Goal: Transaction & Acquisition: Purchase product/service

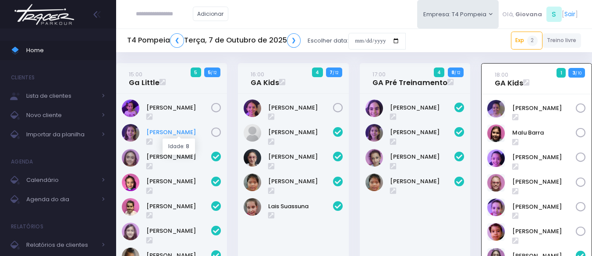
click at [174, 133] on link "Antonella Zappa" at bounding box center [178, 132] width 65 height 9
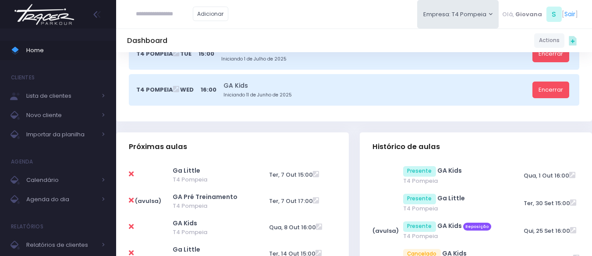
scroll to position [131, 0]
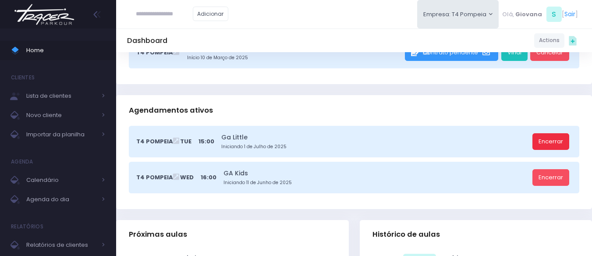
click at [557, 141] on link "Encerrar" at bounding box center [550, 141] width 37 height 17
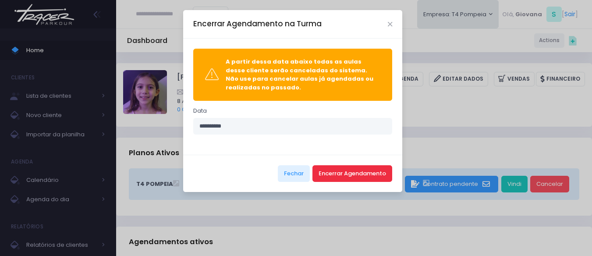
click at [355, 181] on button "Encerrar Agendamento" at bounding box center [352, 173] width 80 height 17
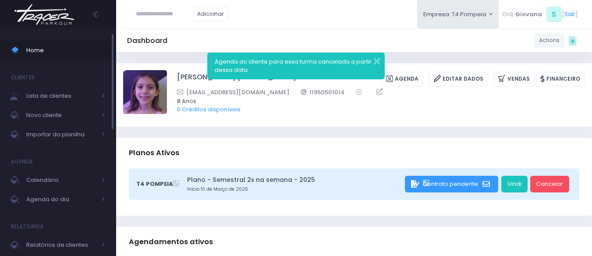
click at [58, 51] on span "Home" at bounding box center [65, 50] width 79 height 11
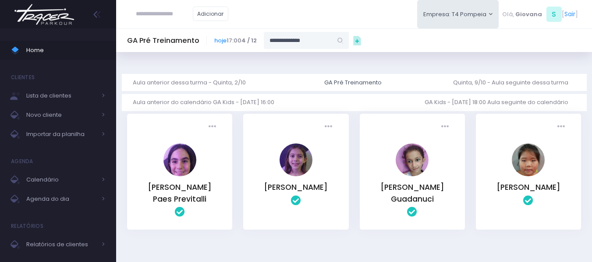
type input "**********"
click at [303, 52] on link "[PERSON_NAME]" at bounding box center [306, 56] width 51 height 9
type input "**********"
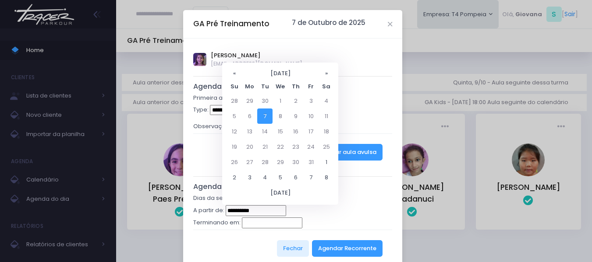
click at [265, 212] on input "**********" at bounding box center [256, 211] width 60 height 11
click at [269, 133] on td "14" at bounding box center [264, 131] width 15 height 15
type input "**********"
click at [337, 251] on button "Agendar Recorrente" at bounding box center [347, 249] width 71 height 17
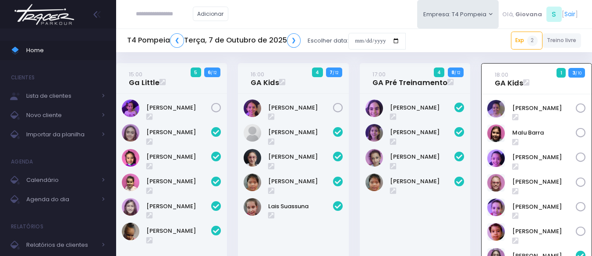
scroll to position [63, 0]
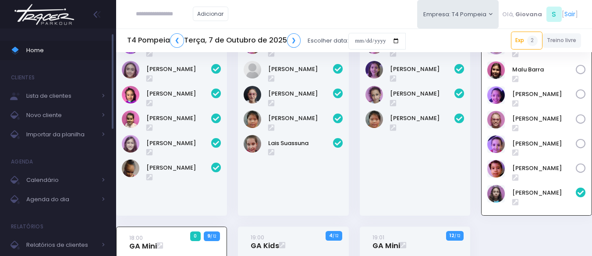
click at [55, 53] on span "Home" at bounding box center [65, 50] width 79 height 11
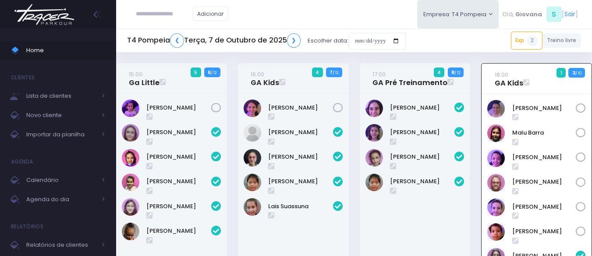
scroll to position [63, 0]
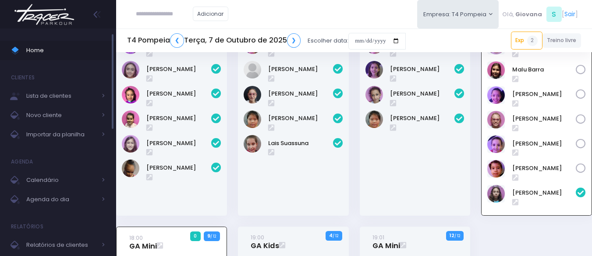
click at [71, 50] on span "Home" at bounding box center [65, 50] width 79 height 11
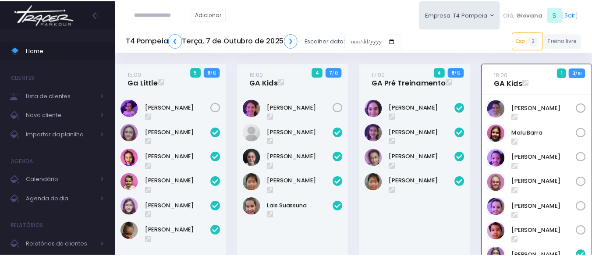
scroll to position [63, 0]
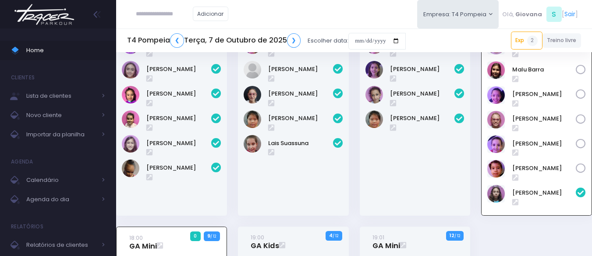
click at [233, 121] on div "16:00 GA Kids 4 7 / 12" at bounding box center [293, 113] width 122 height 227
click at [360, 222] on div "17:00 GA Pré Treinamento 4 8 / 12" at bounding box center [415, 113] width 122 height 227
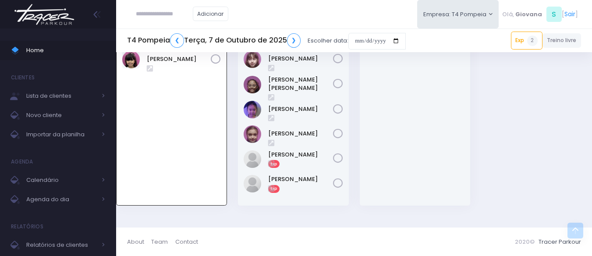
click at [361, 212] on div "19:01 GA Mini 12 / 12" at bounding box center [415, 91] width 122 height 252
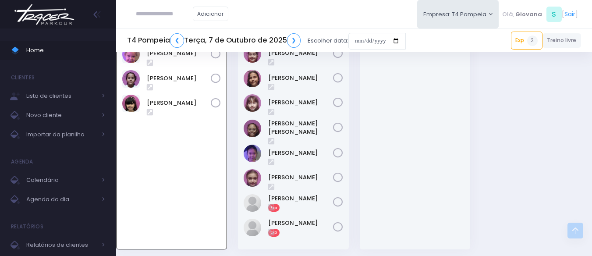
scroll to position [193, 0]
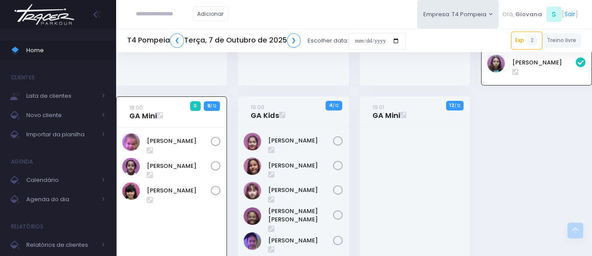
click at [355, 169] on div "19:01 GA Mini 12 / 12" at bounding box center [415, 222] width 122 height 252
click at [350, 142] on div "19:00 GA Kids 4 / 12" at bounding box center [293, 222] width 122 height 252
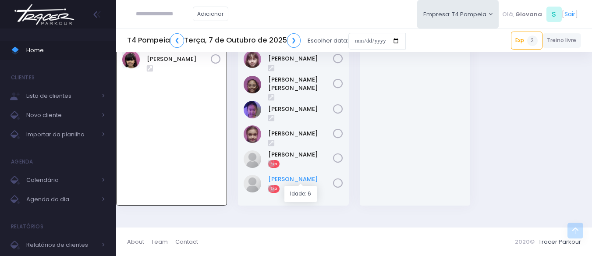
click at [301, 178] on link "Sofia Camargo" at bounding box center [300, 179] width 65 height 9
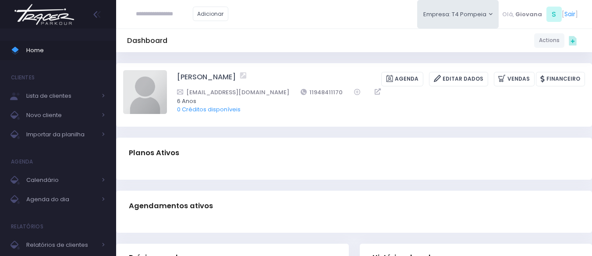
click at [354, 138] on div "Planos Ativos" at bounding box center [354, 153] width 476 height 31
click at [354, 135] on div "Dashboard Actions Choose Label: Customer Partner Suplier Member Staff Add new" at bounding box center [354, 250] width 476 height 396
click at [127, 58] on div "Dashboard Actions Choose Label: Customer Partner Suplier Member Staff Add new" at bounding box center [354, 250] width 476 height 396
click at [134, 58] on div "Dashboard Actions Choose Label: Customer Partner Suplier Member Staff Add new" at bounding box center [354, 250] width 476 height 396
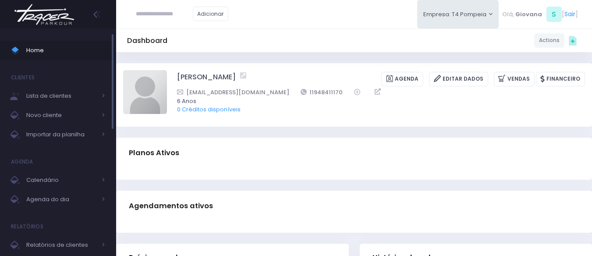
click at [65, 54] on span "Home" at bounding box center [65, 50] width 79 height 11
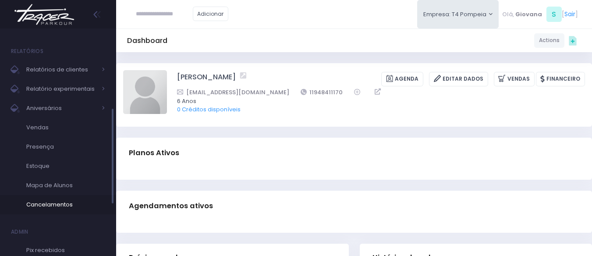
scroll to position [263, 0]
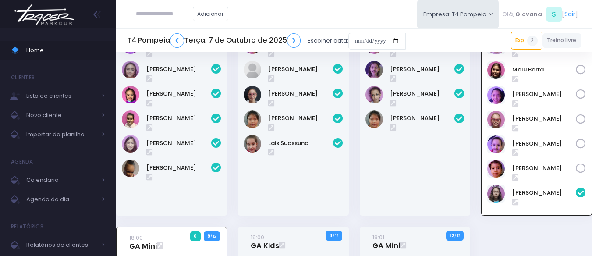
scroll to position [301, 0]
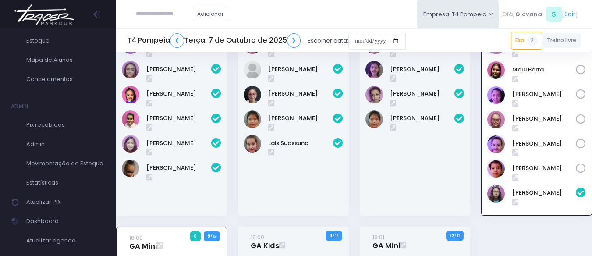
click at [229, 188] on div "15:00 Ga Little 5 6 / 12" at bounding box center [172, 113] width 122 height 227
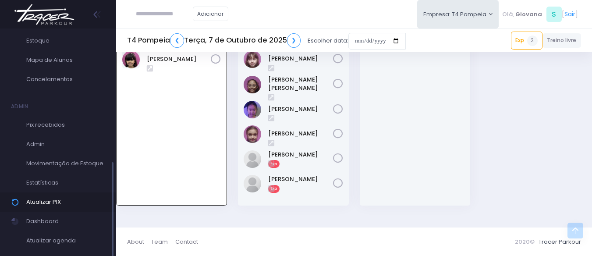
click at [70, 201] on span "Atualizar PIX" at bounding box center [65, 201] width 79 height 11
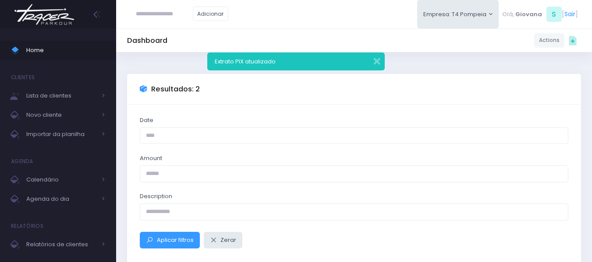
scroll to position [139, 0]
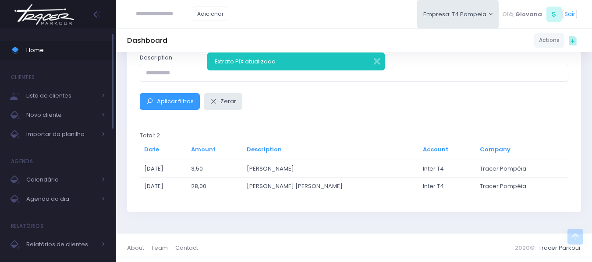
click at [40, 53] on span "Home" at bounding box center [65, 50] width 79 height 11
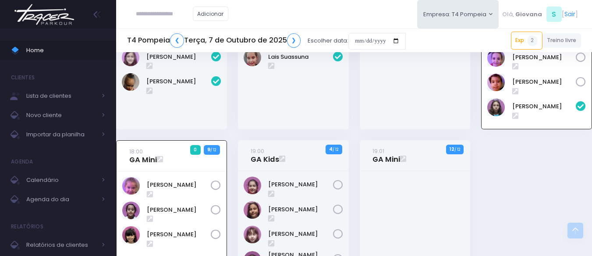
scroll to position [18, 0]
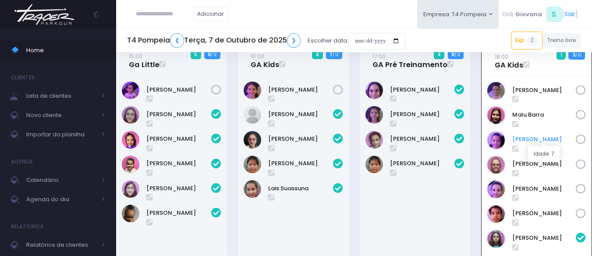
click at [529, 136] on link "Nina Amorim" at bounding box center [544, 139] width 64 height 9
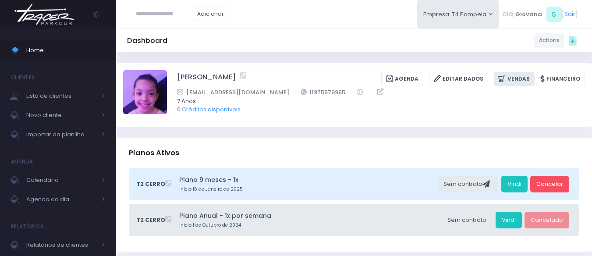
click at [518, 75] on link "Vendas" at bounding box center [514, 79] width 41 height 14
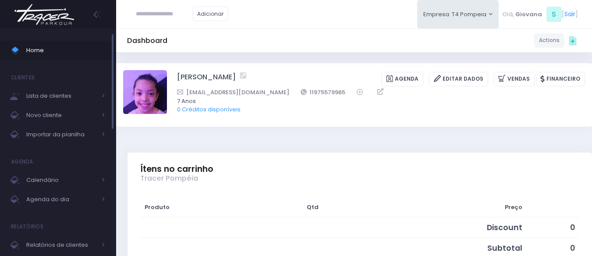
click at [67, 58] on link "Home" at bounding box center [58, 50] width 116 height 19
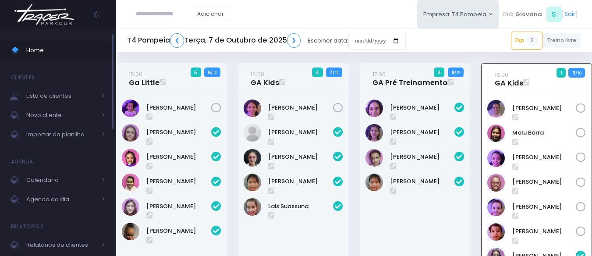
click at [52, 50] on span "Home" at bounding box center [65, 50] width 79 height 11
click at [471, 155] on div "17:00 GA Pré Treinamento 4 8 / 12" at bounding box center [415, 176] width 122 height 227
click at [74, 55] on span "Home" at bounding box center [65, 50] width 79 height 11
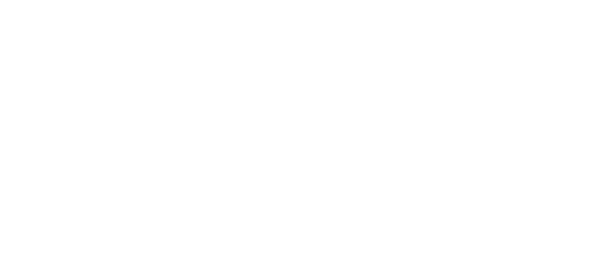
scroll to position [289, 0]
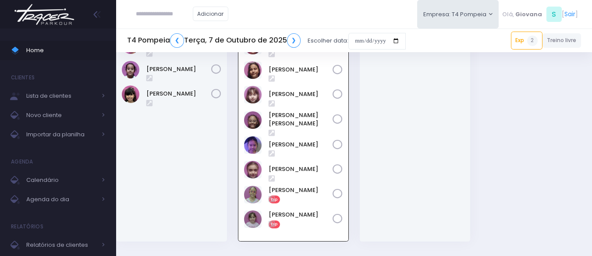
click at [356, 181] on div "19:01 GA Mini 12 / 12" at bounding box center [415, 126] width 122 height 252
click at [355, 181] on div "19:01 GA Mini 12 / 12" at bounding box center [415, 126] width 122 height 252
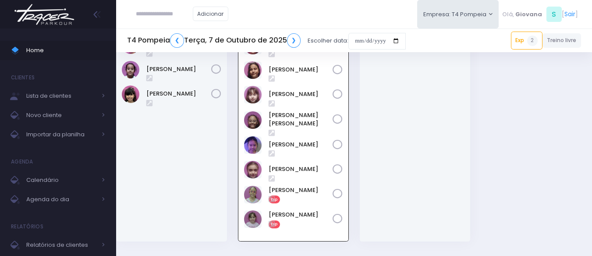
scroll to position [245, 0]
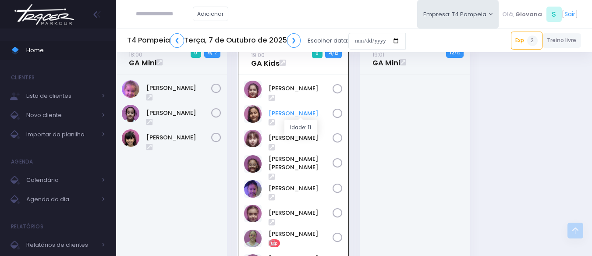
click at [302, 112] on link "[PERSON_NAME]" at bounding box center [301, 113] width 64 height 9
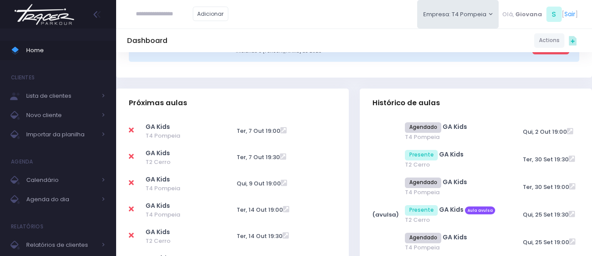
scroll to position [175, 0]
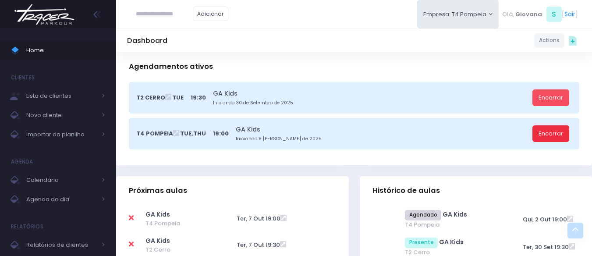
click at [548, 135] on link "Encerrar" at bounding box center [550, 133] width 37 height 17
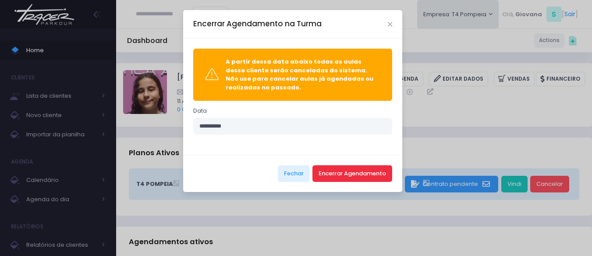
click at [375, 170] on button "Encerrar Agendamento" at bounding box center [352, 173] width 80 height 17
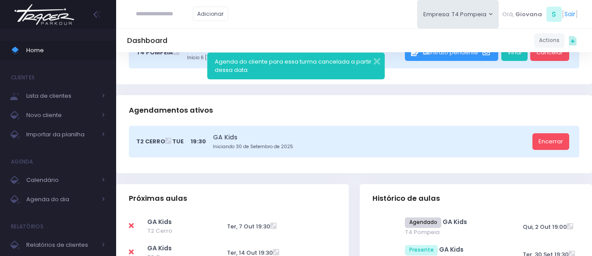
scroll to position [175, 0]
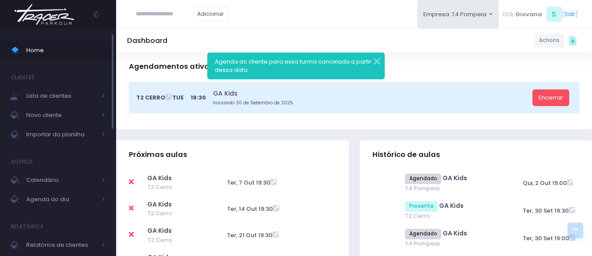
click at [51, 50] on span "Home" at bounding box center [65, 50] width 79 height 11
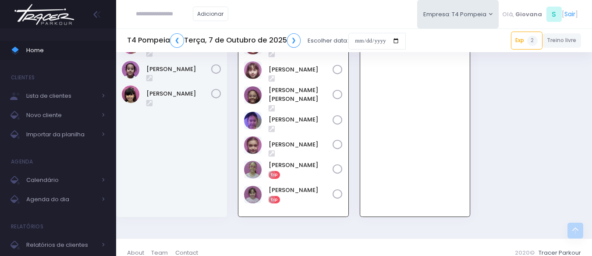
scroll to position [245, 0]
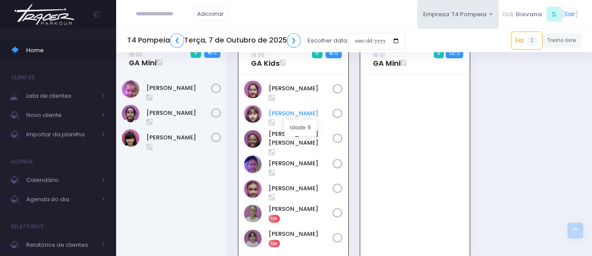
click at [294, 111] on link "[PERSON_NAME]" at bounding box center [301, 113] width 64 height 9
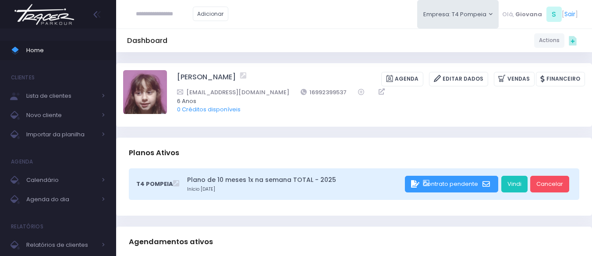
click at [29, 46] on span "Home" at bounding box center [65, 50] width 79 height 11
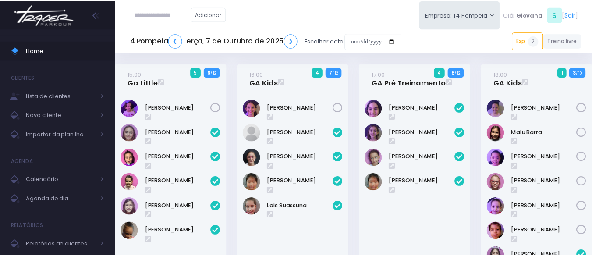
scroll to position [289, 0]
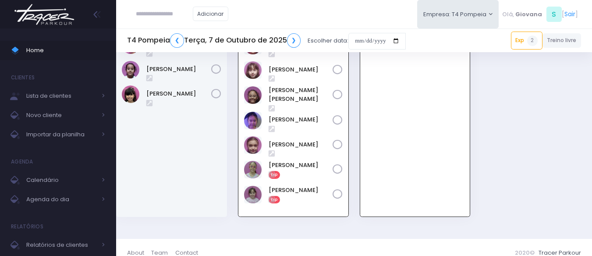
click at [524, 160] on div "15:00 Ga Little 5 6 / 12" at bounding box center [354, 1] width 487 height 454
click at [57, 48] on span "Home" at bounding box center [65, 50] width 79 height 11
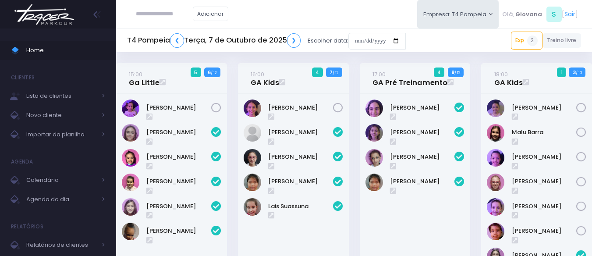
scroll to position [289, 0]
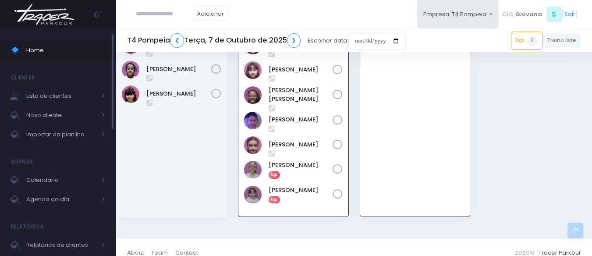
click at [39, 54] on span "Home" at bounding box center [65, 50] width 79 height 11
click at [57, 50] on span "Home" at bounding box center [65, 50] width 79 height 11
click at [354, 175] on div "19:01 GA Mini 0 12 / 12" at bounding box center [415, 114] width 122 height 228
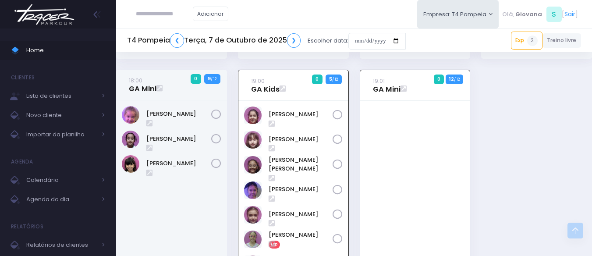
scroll to position [300, 0]
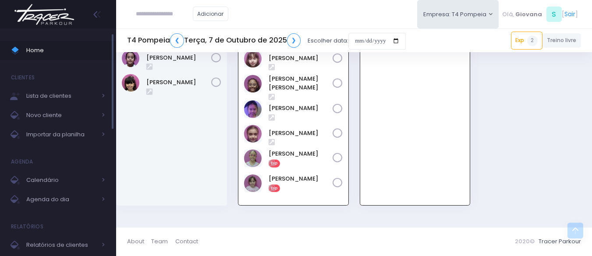
click at [37, 47] on span "Home" at bounding box center [65, 50] width 79 height 11
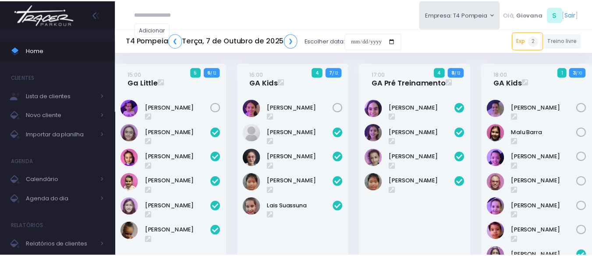
scroll to position [289, 0]
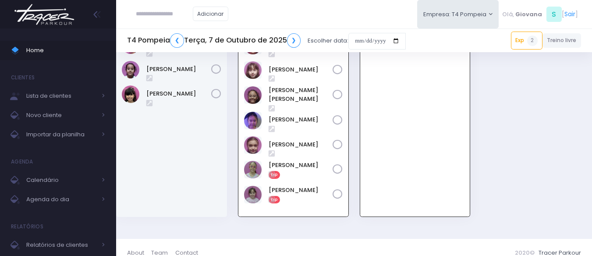
click at [356, 133] on div "19:01 GA Mini 0 12 / 12" at bounding box center [415, 114] width 122 height 228
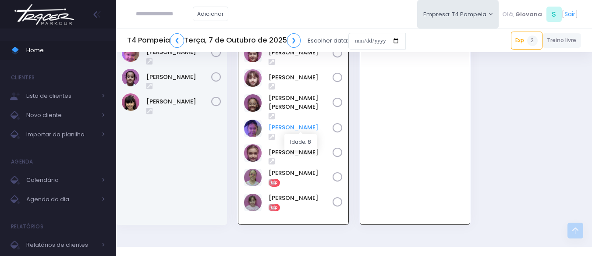
click at [285, 126] on link "[PERSON_NAME]" at bounding box center [301, 127] width 64 height 9
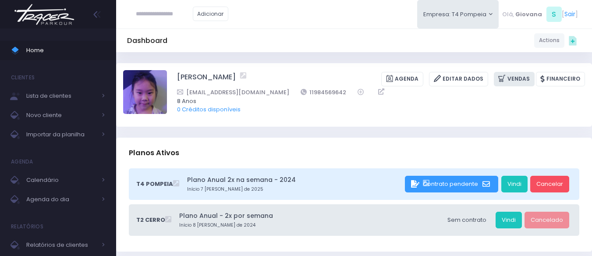
click at [528, 82] on link "Vendas" at bounding box center [514, 79] width 41 height 14
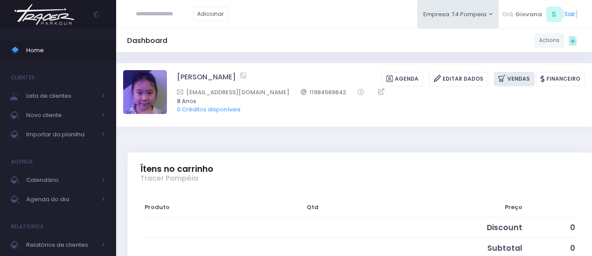
click at [522, 82] on link "Vendas" at bounding box center [514, 79] width 41 height 14
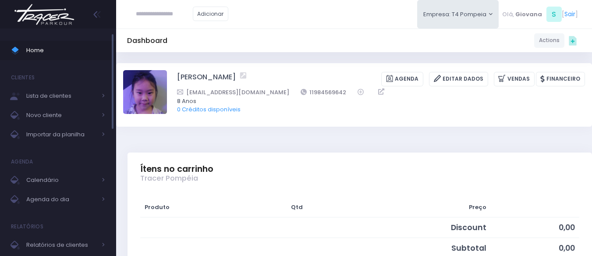
click at [88, 48] on span "Home" at bounding box center [65, 50] width 79 height 11
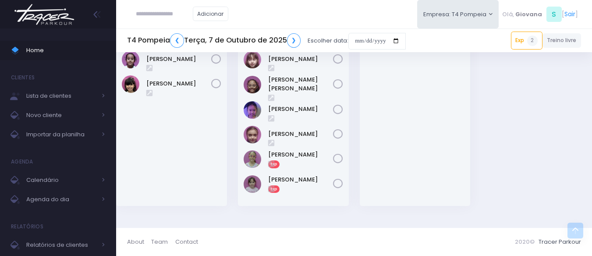
scroll to position [299, 0]
click at [308, 150] on link "[PERSON_NAME]" at bounding box center [300, 154] width 65 height 9
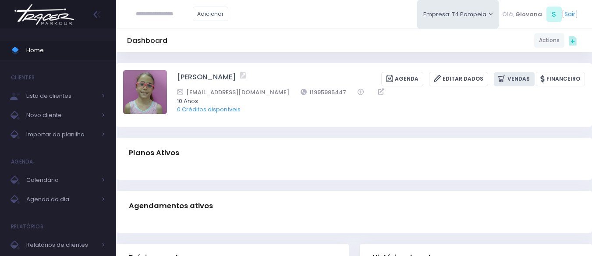
click at [530, 82] on link "Vendas" at bounding box center [514, 79] width 41 height 14
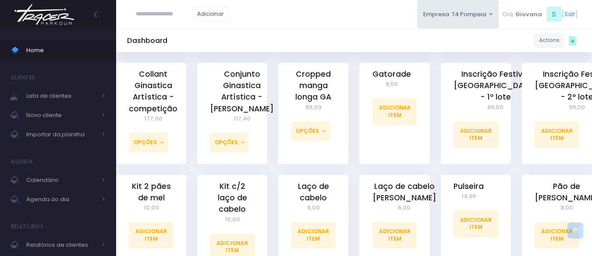
scroll to position [434, 0]
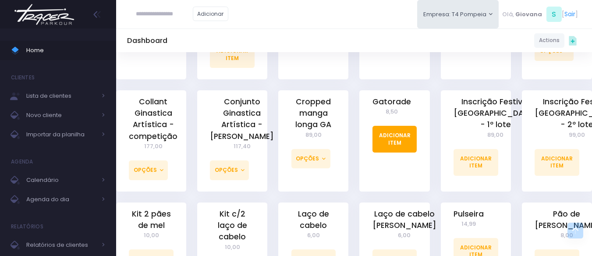
click at [401, 130] on link "Adicionar Item" at bounding box center [394, 139] width 45 height 26
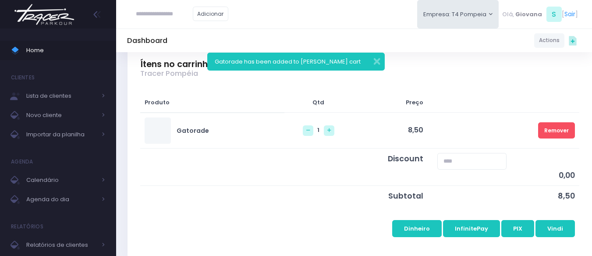
scroll to position [105, 0]
click at [464, 226] on button "InfinitePay" at bounding box center [471, 228] width 57 height 17
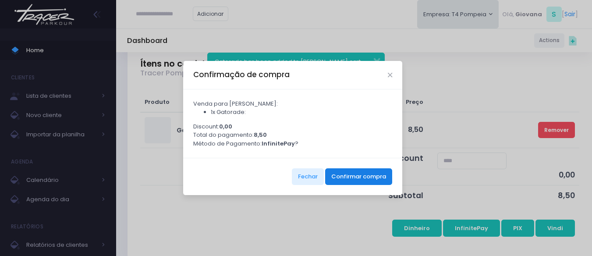
click at [367, 179] on button "Confirmar compra" at bounding box center [358, 176] width 67 height 17
